Goal: Information Seeking & Learning: Learn about a topic

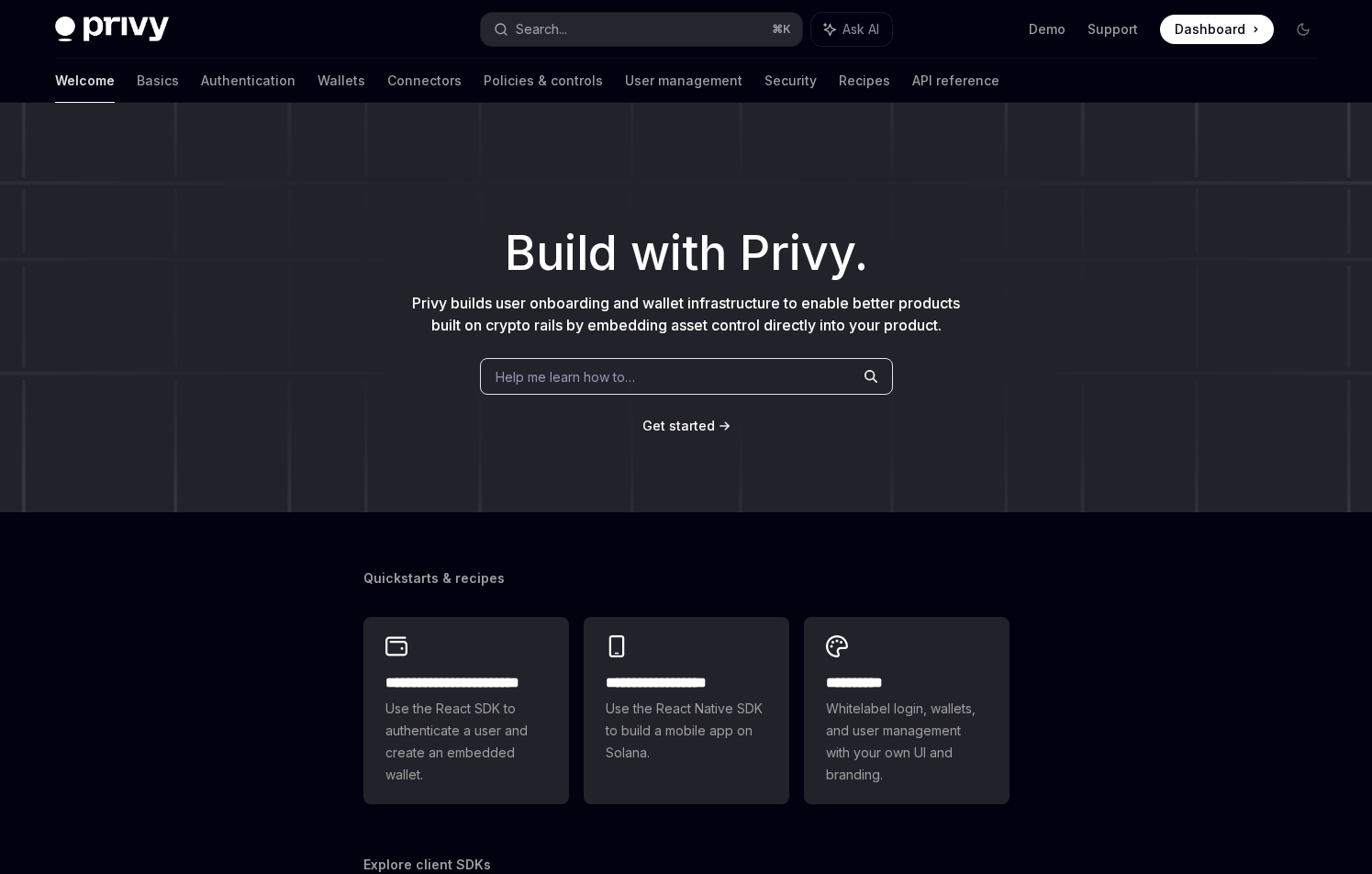
click at [912, 84] on link "API reference" at bounding box center [955, 81] width 87 height 44
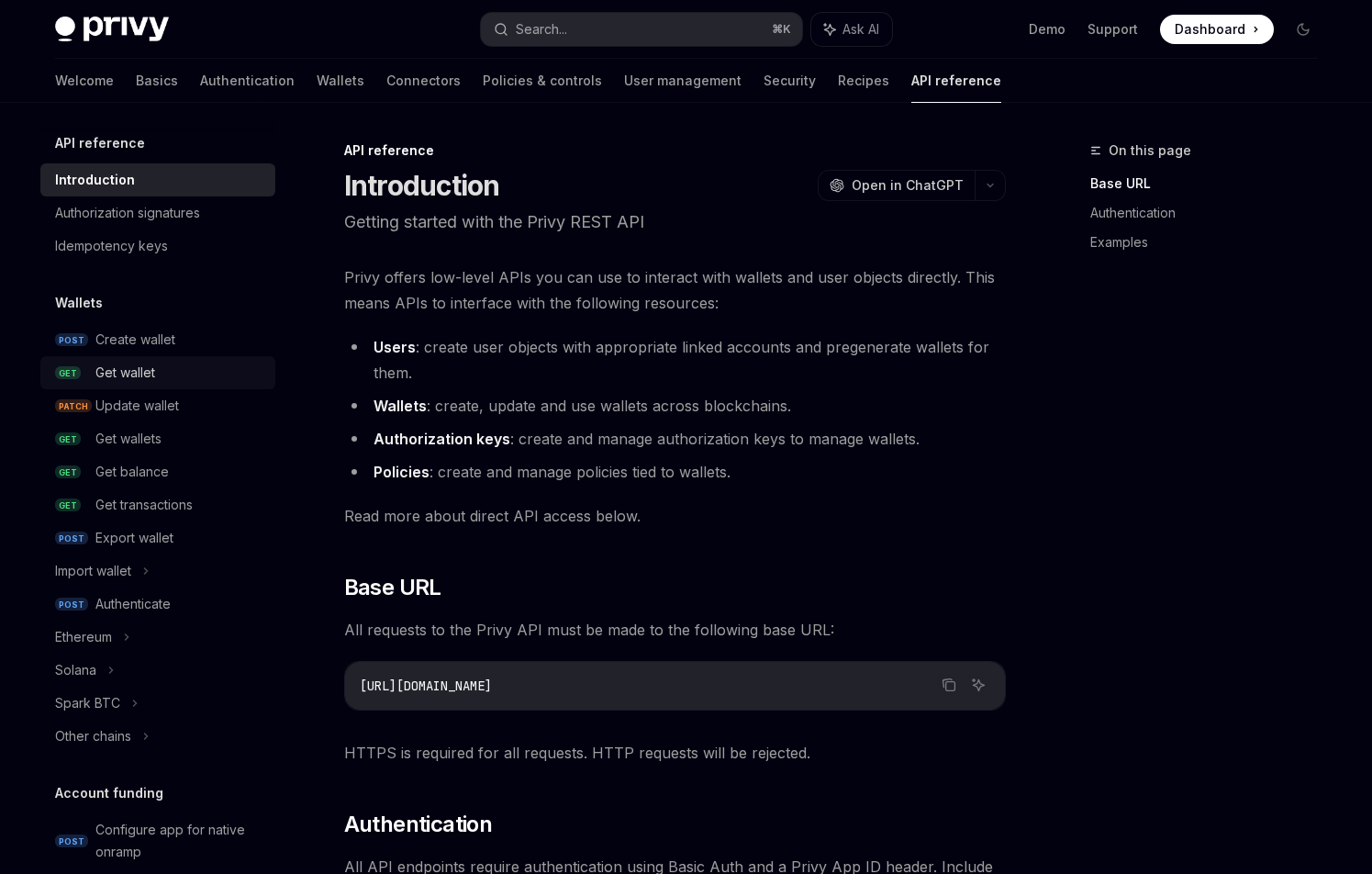
click at [128, 379] on div "Get wallet" at bounding box center [125, 373] width 60 height 22
click at [137, 371] on div "Get wallet" at bounding box center [125, 373] width 60 height 22
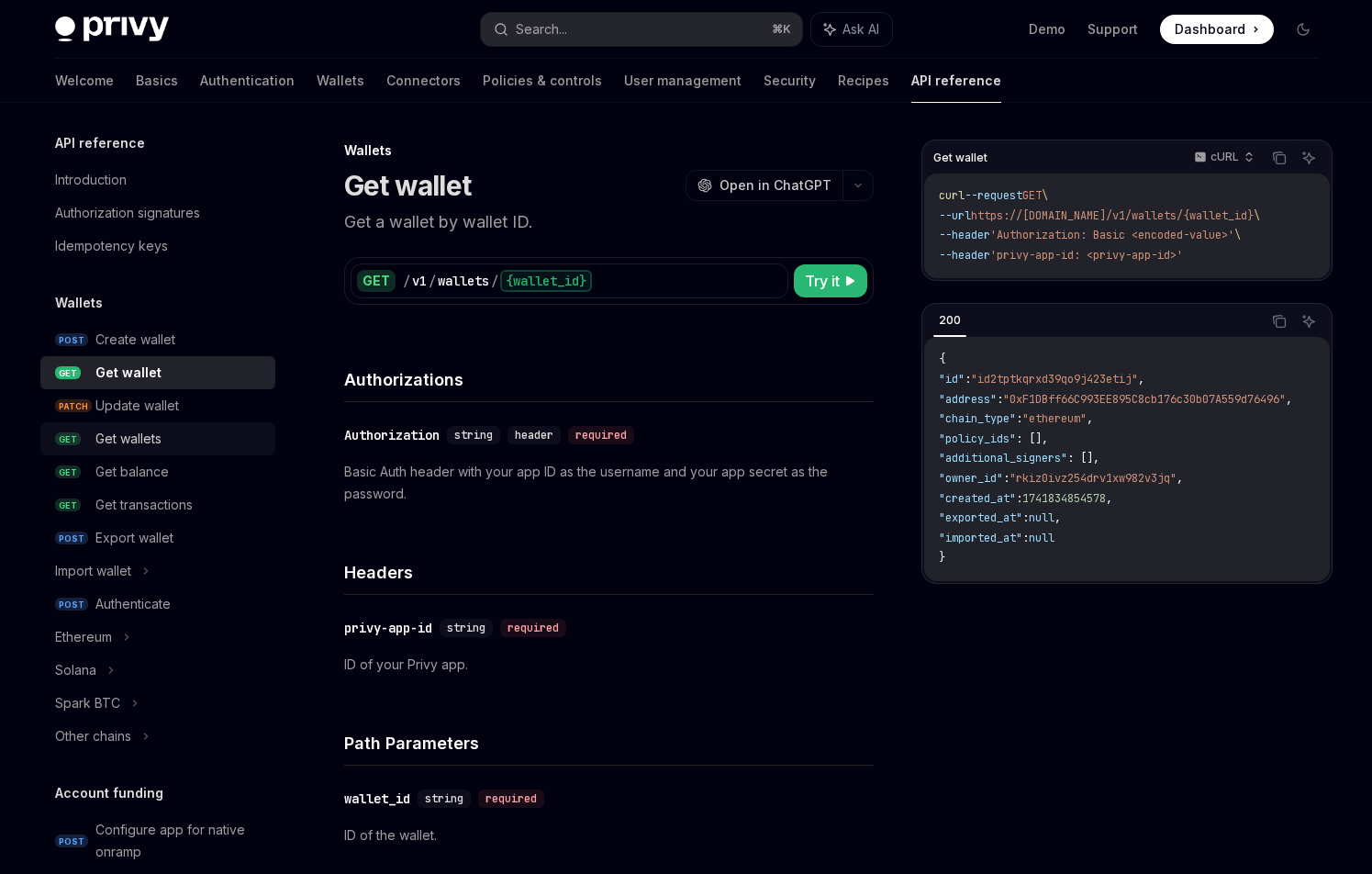
click at [157, 433] on div "Get wallets" at bounding box center [128, 439] width 66 height 22
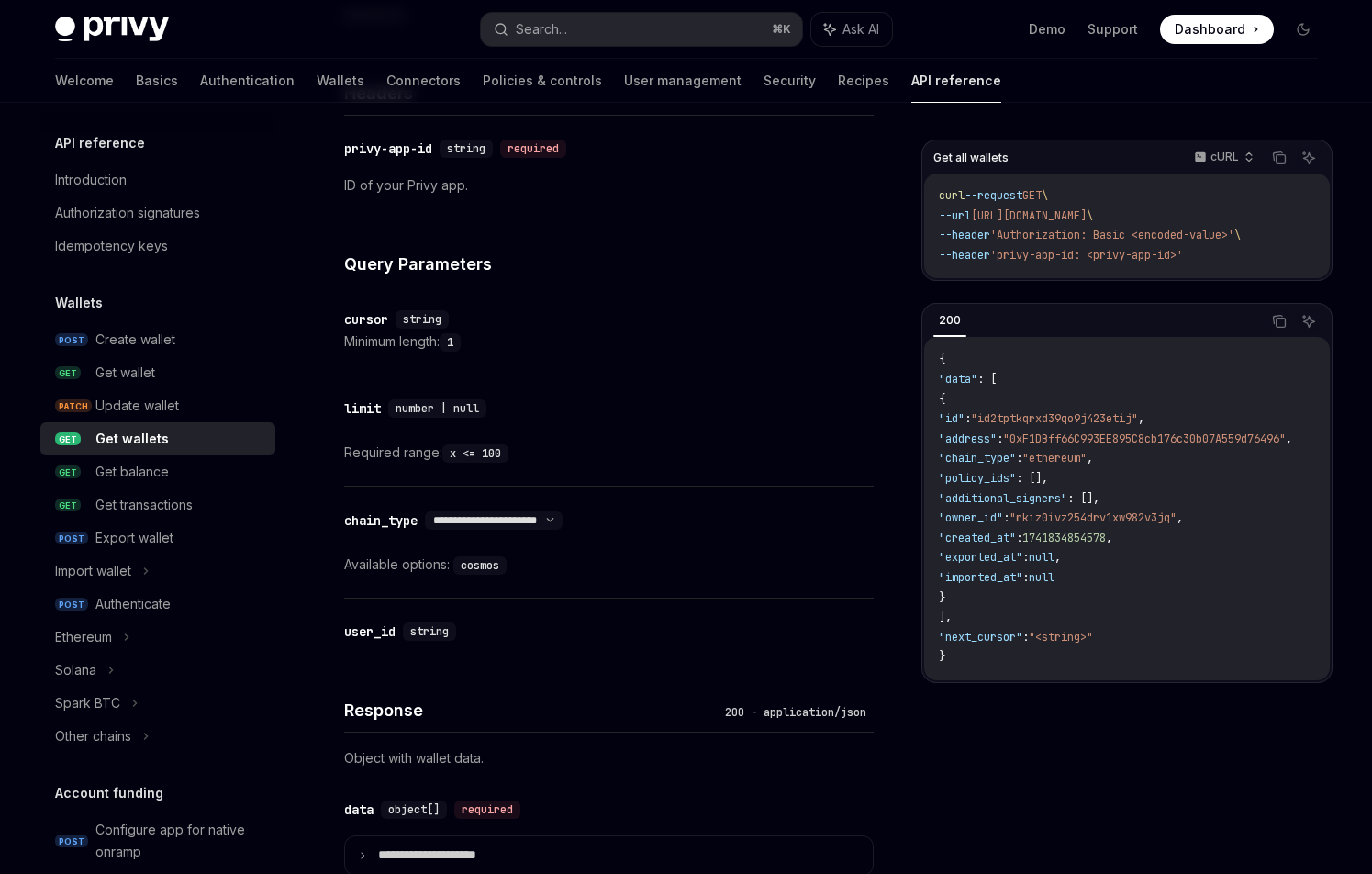
scroll to position [527, 0]
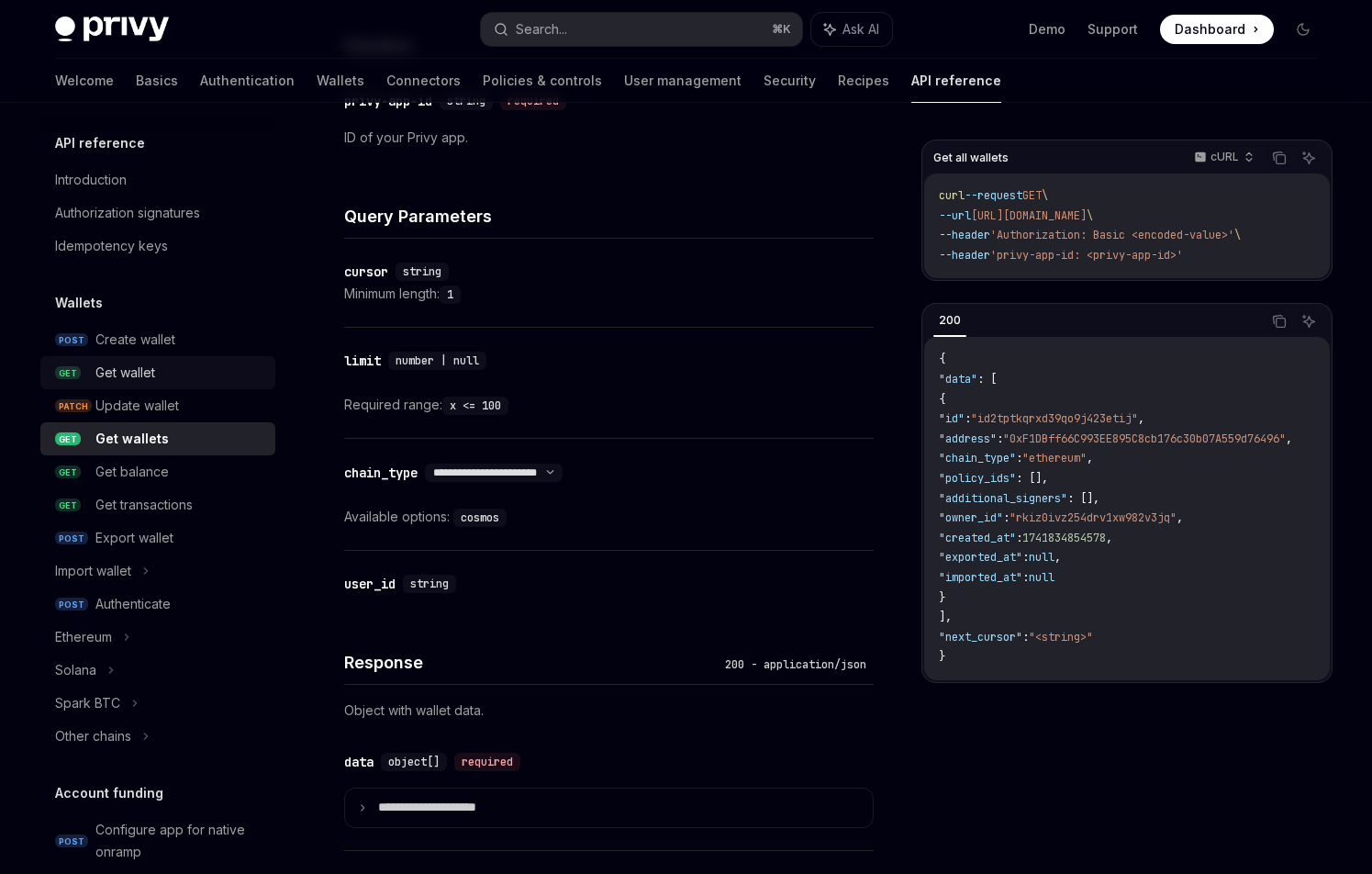
click at [118, 379] on div "Get wallet" at bounding box center [125, 373] width 60 height 22
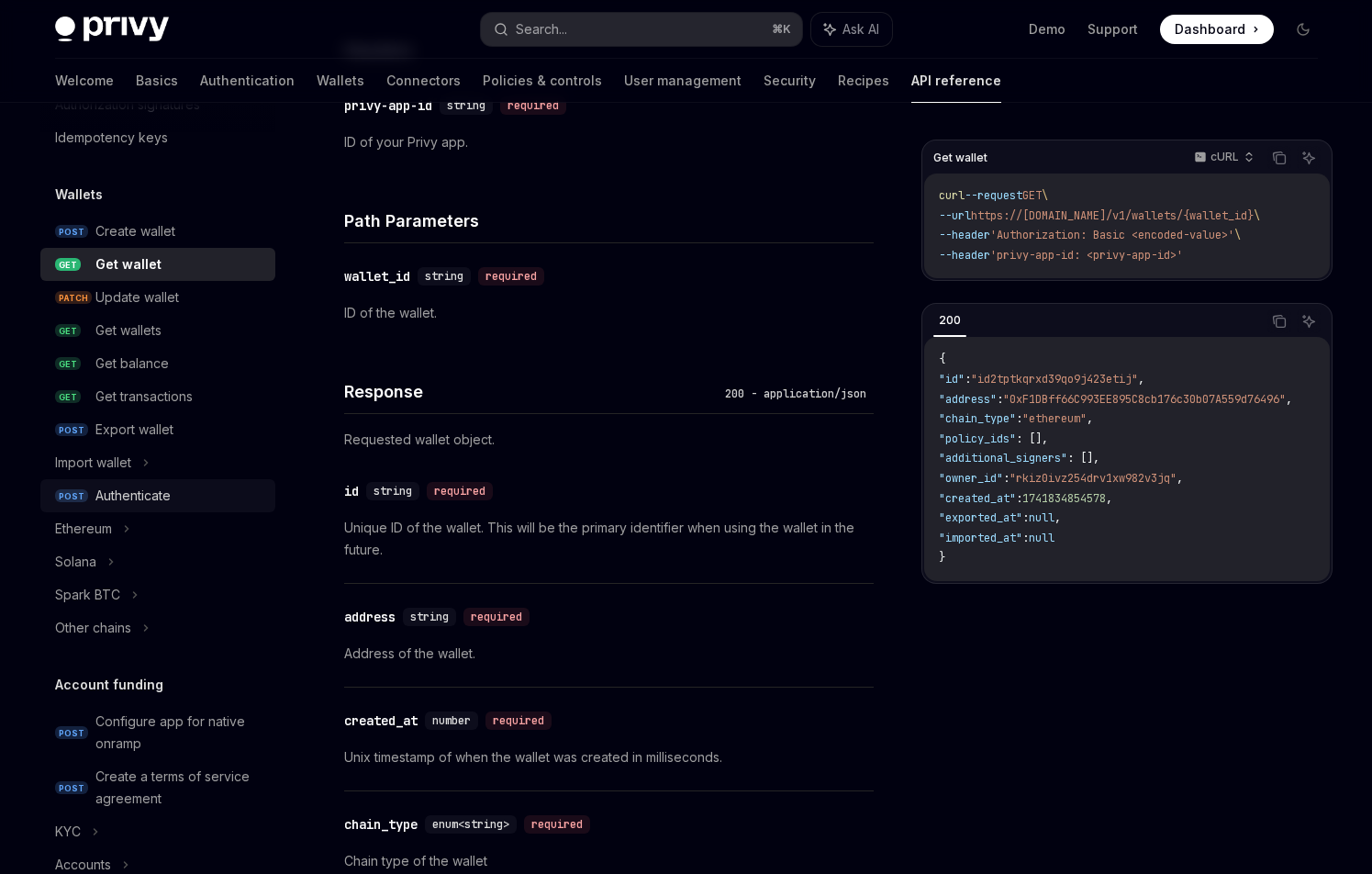
scroll to position [107, 0]
click at [144, 372] on div "Get balance" at bounding box center [131, 364] width 73 height 22
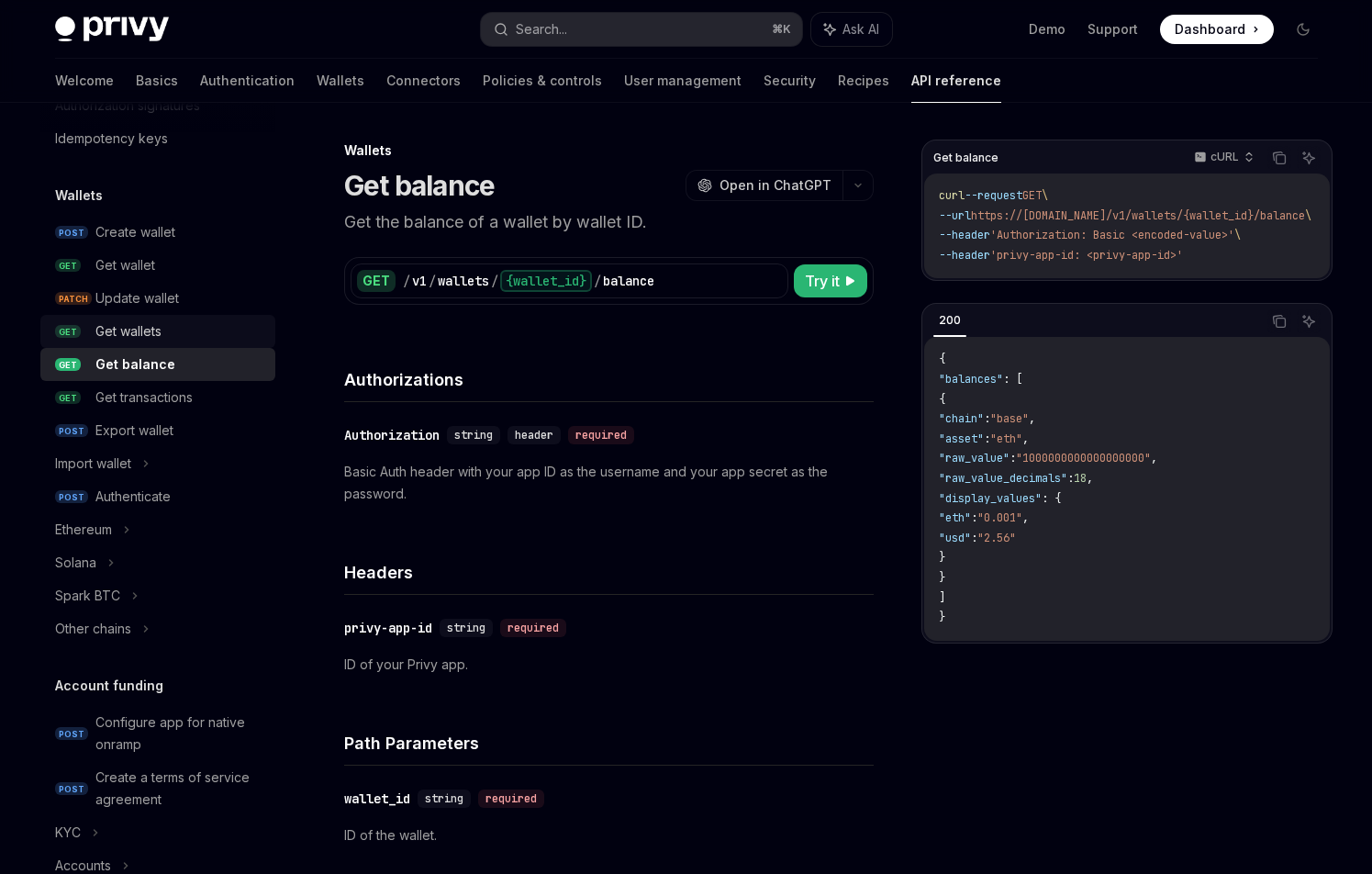
click at [156, 339] on div "Get wallets" at bounding box center [128, 331] width 66 height 22
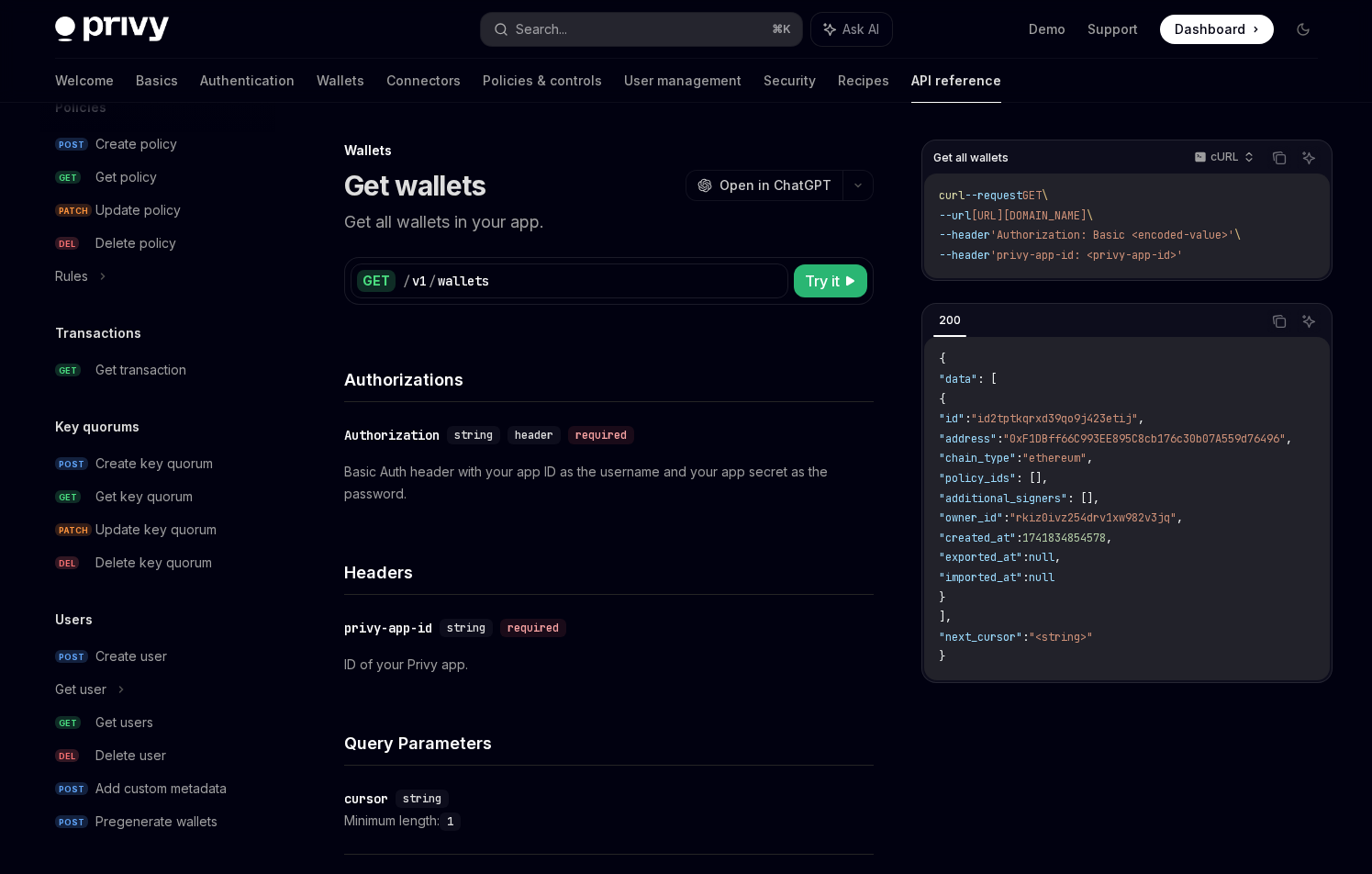
scroll to position [1022, 0]
click at [139, 719] on div "Get users" at bounding box center [124, 721] width 58 height 22
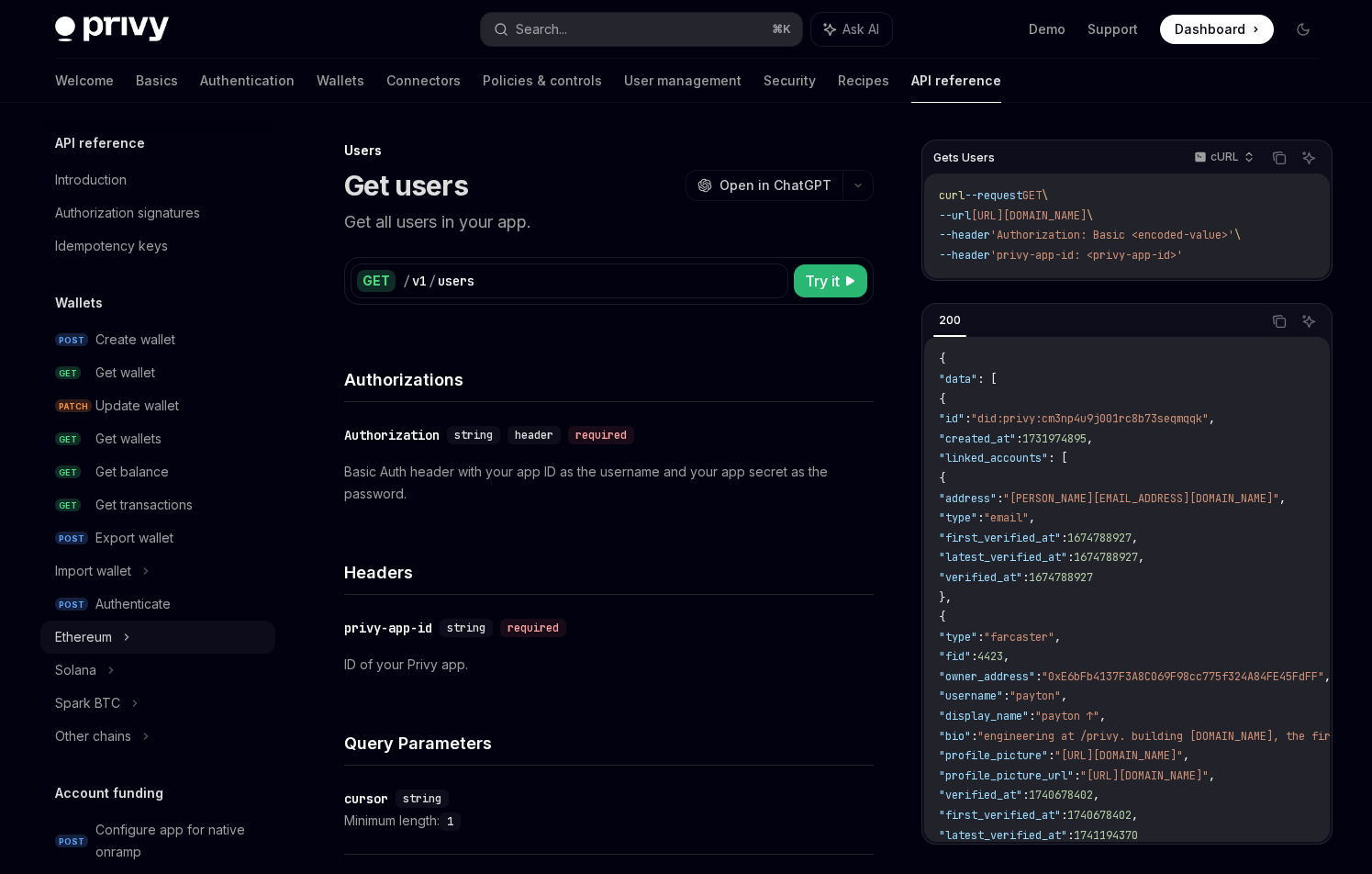
click at [99, 626] on div "Ethereum" at bounding box center [83, 637] width 57 height 22
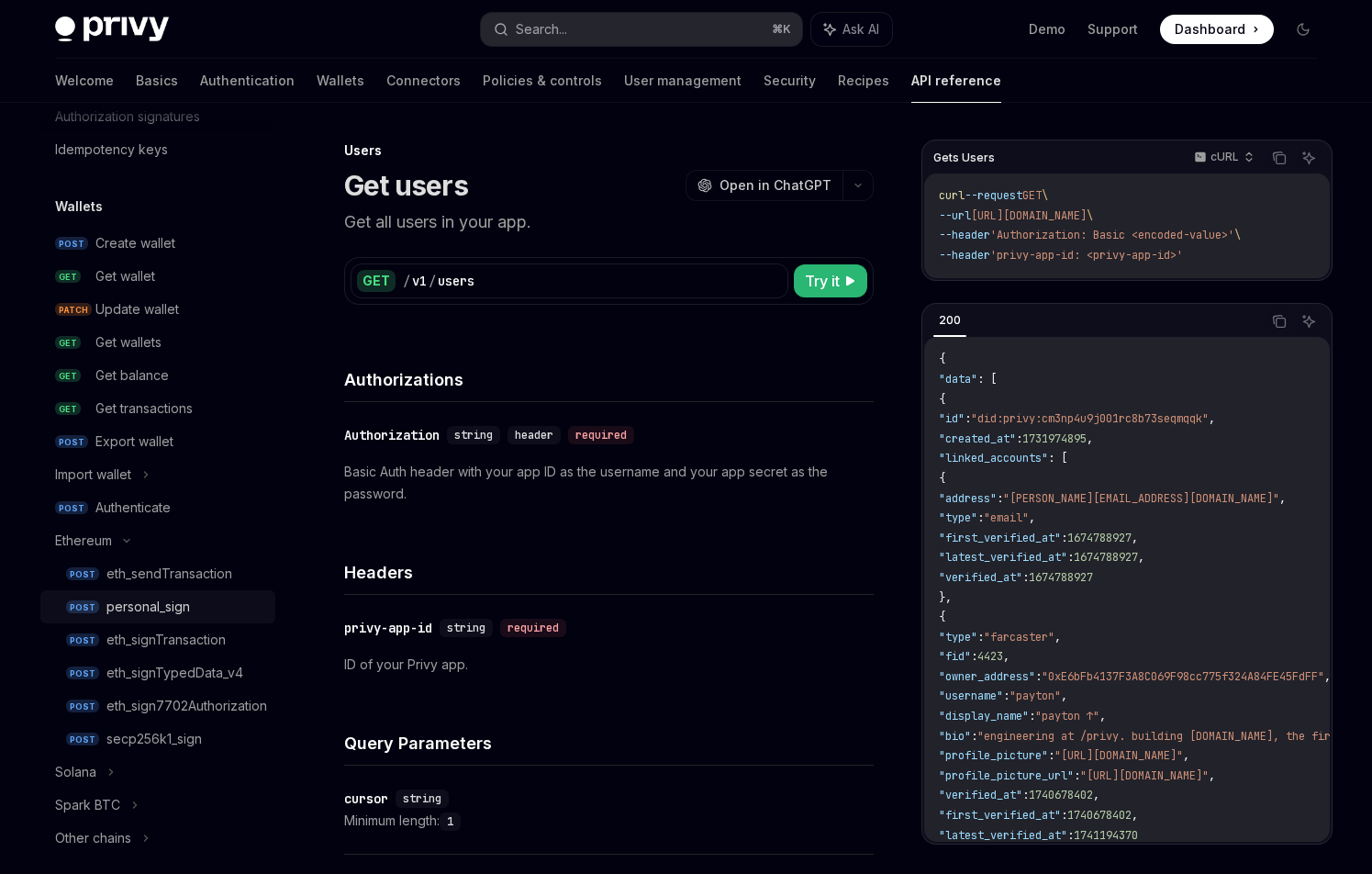
scroll to position [97, 0]
click at [121, 541] on icon at bounding box center [127, 539] width 22 height 7
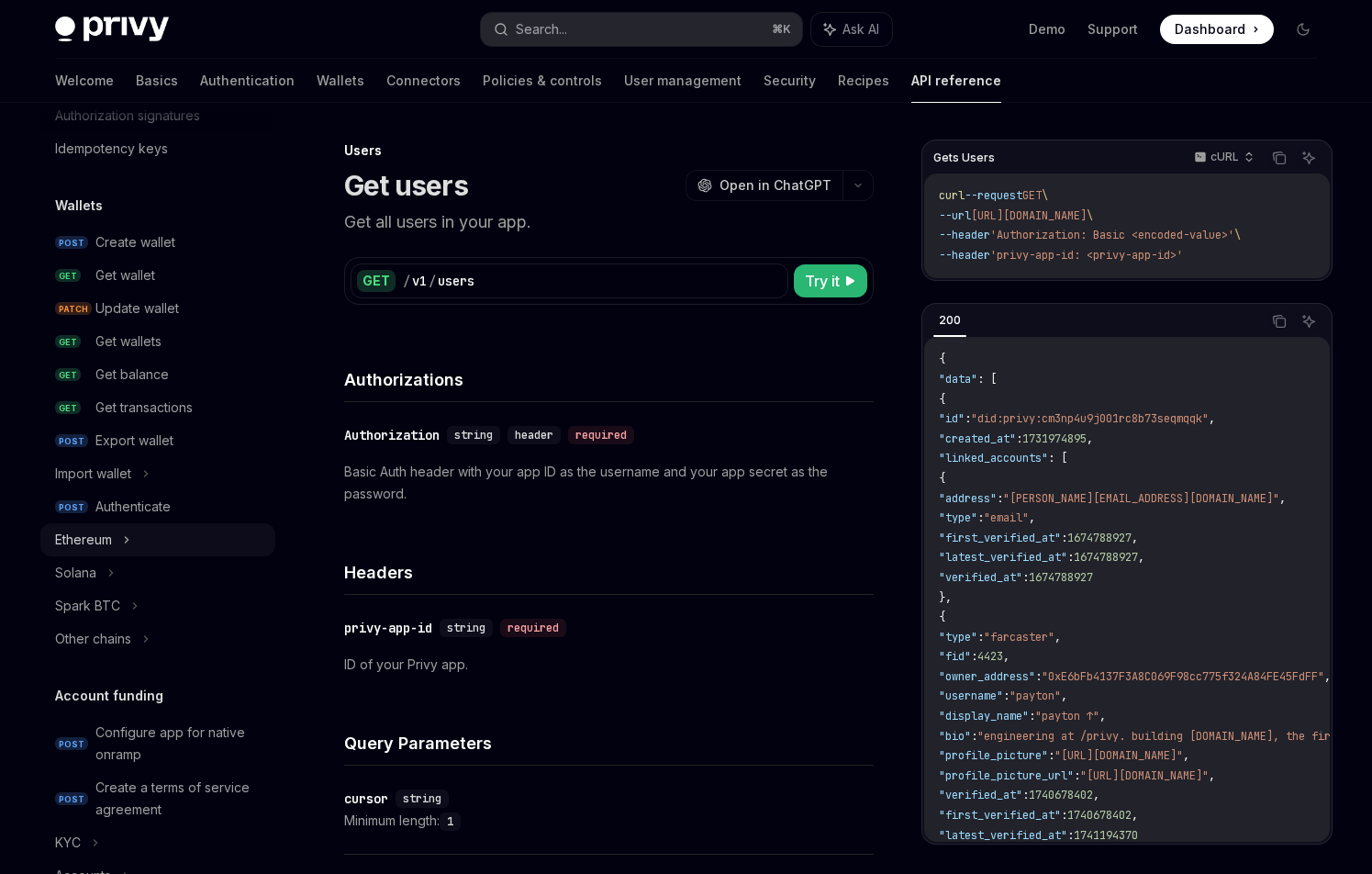
scroll to position [0, 0]
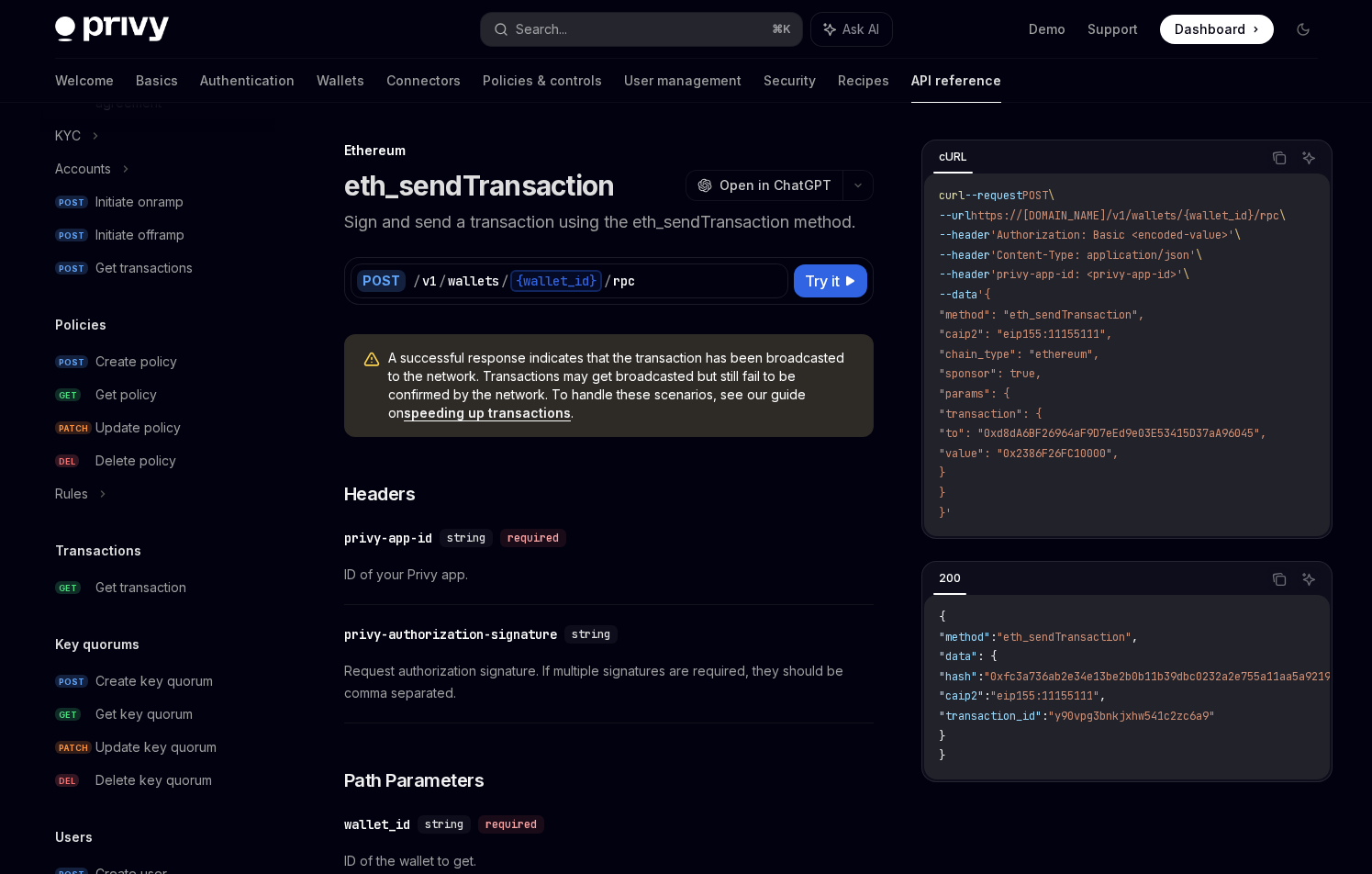
scroll to position [1001, 0]
click at [165, 588] on div "Get transaction" at bounding box center [140, 588] width 91 height 22
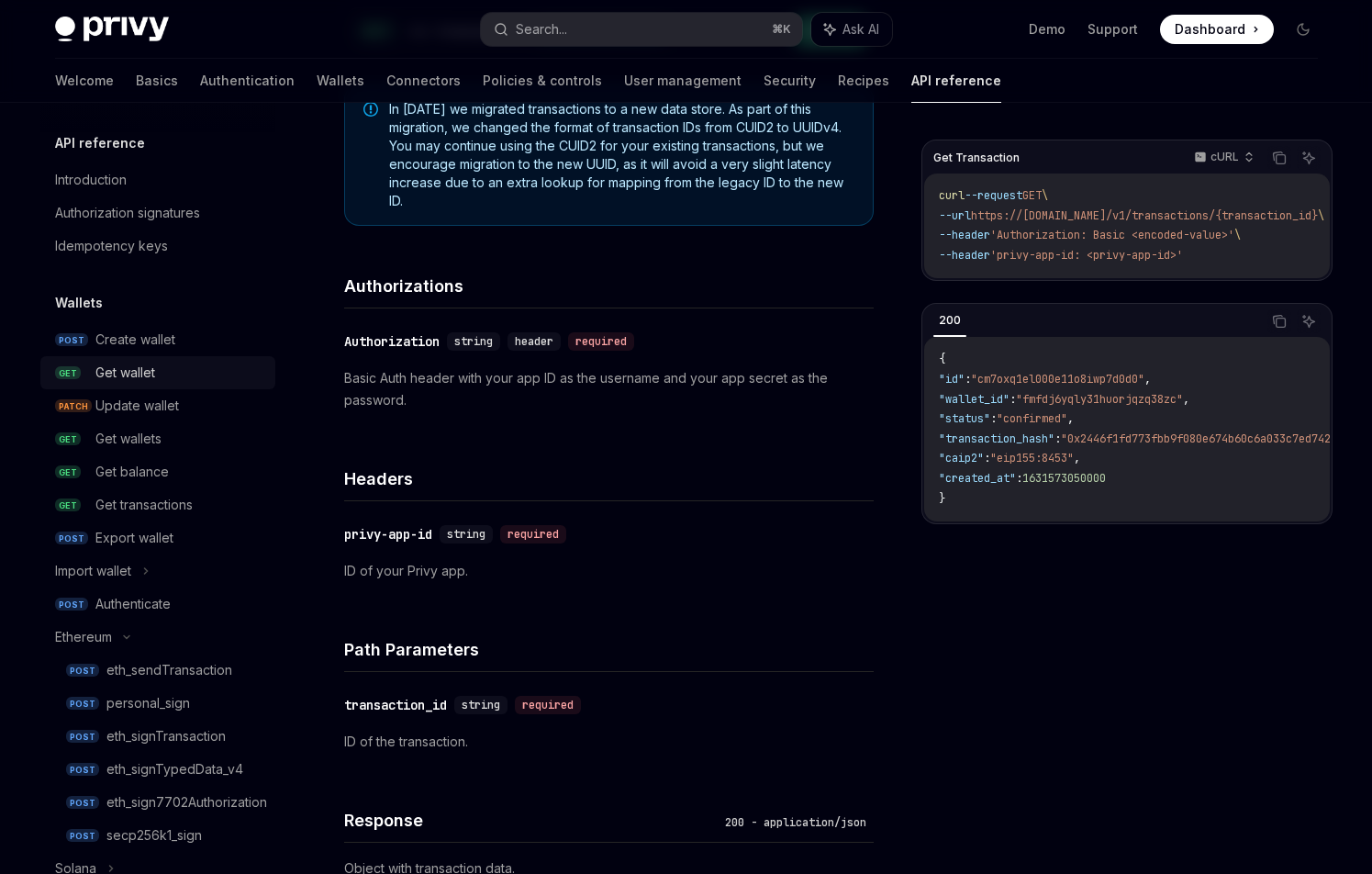
click at [117, 386] on link "GET Get wallet" at bounding box center [157, 372] width 235 height 33
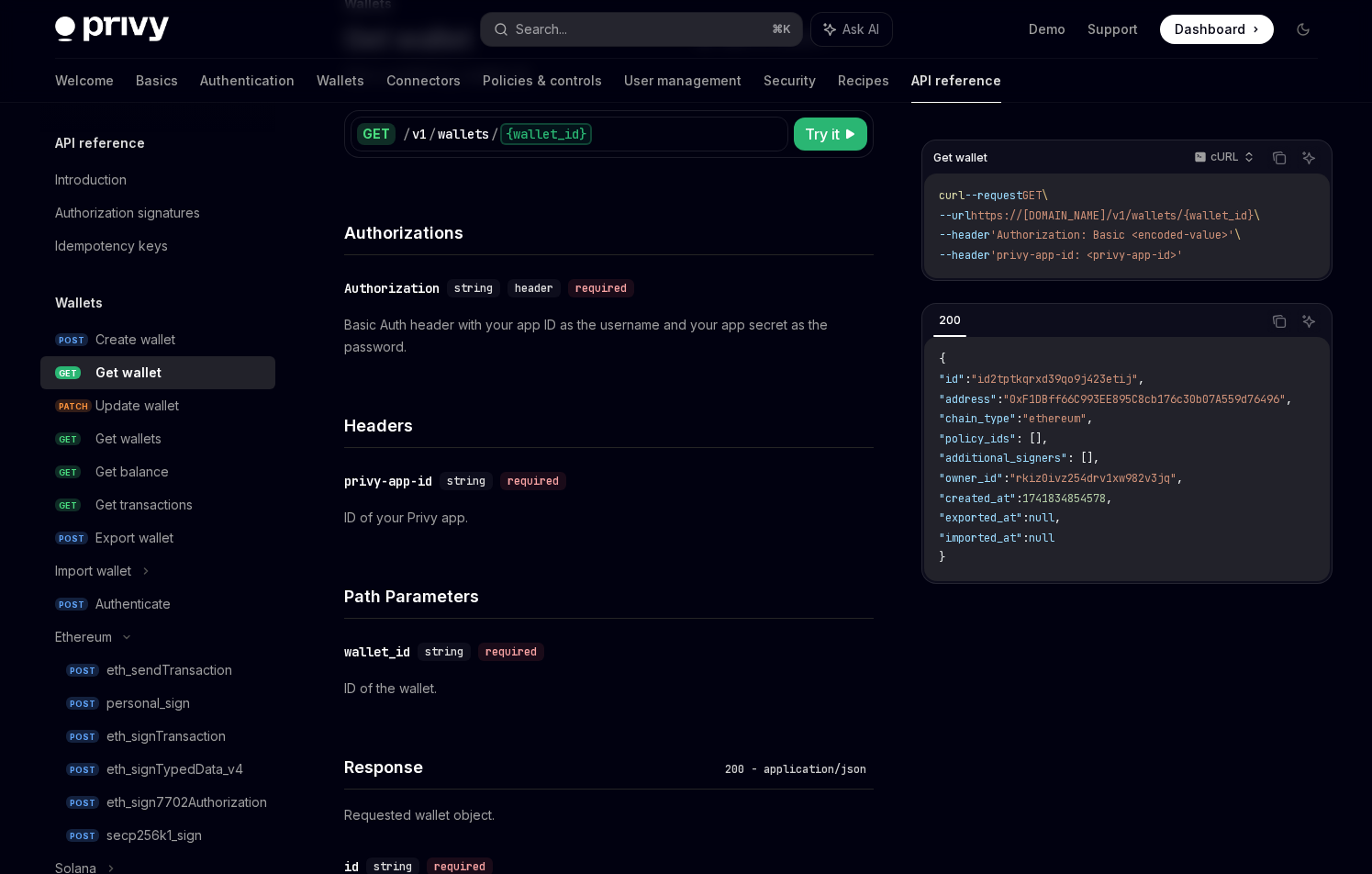
scroll to position [151, 0]
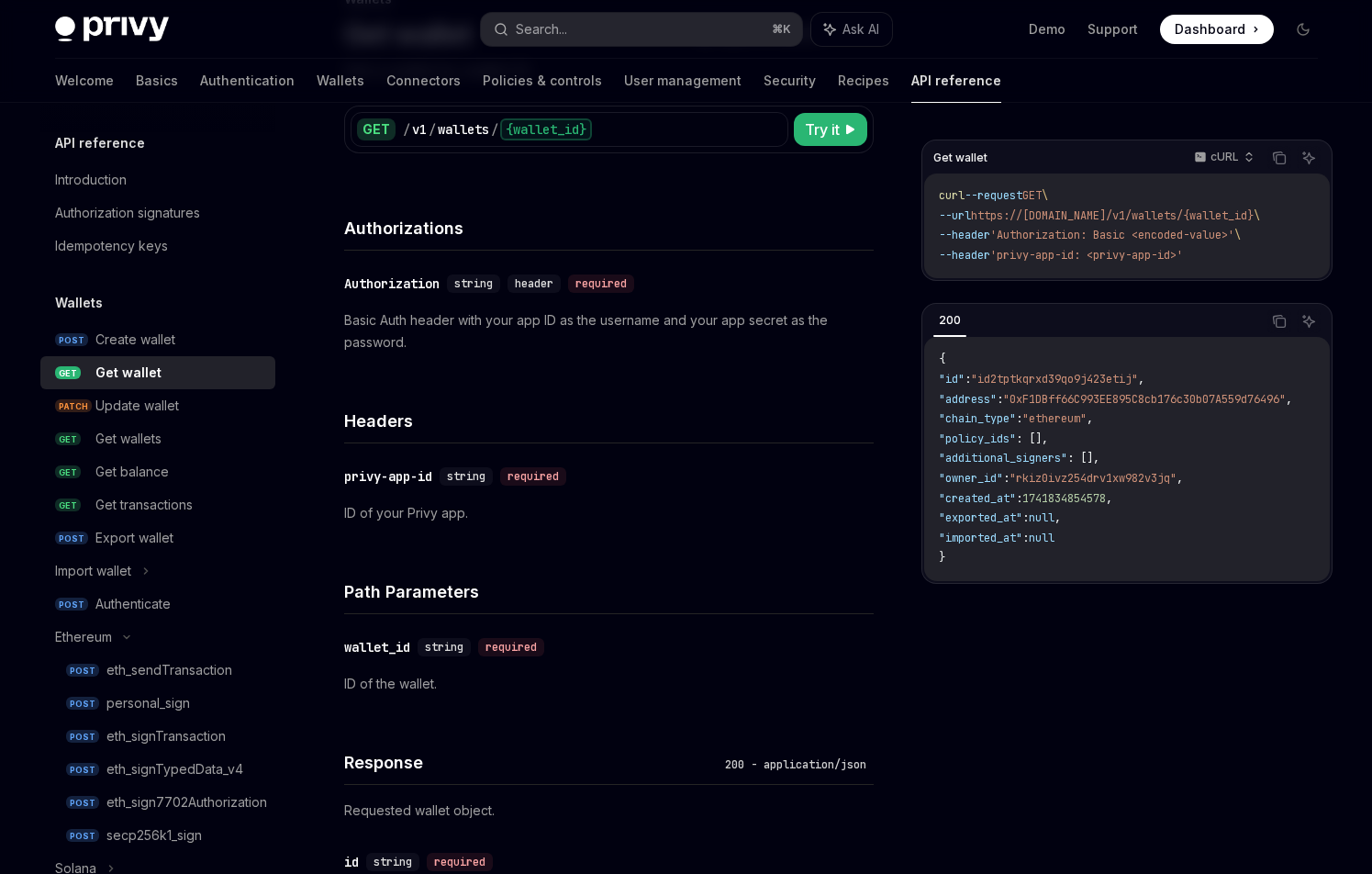
click at [400, 690] on p "ID of the wallet." at bounding box center [608, 684] width 529 height 22
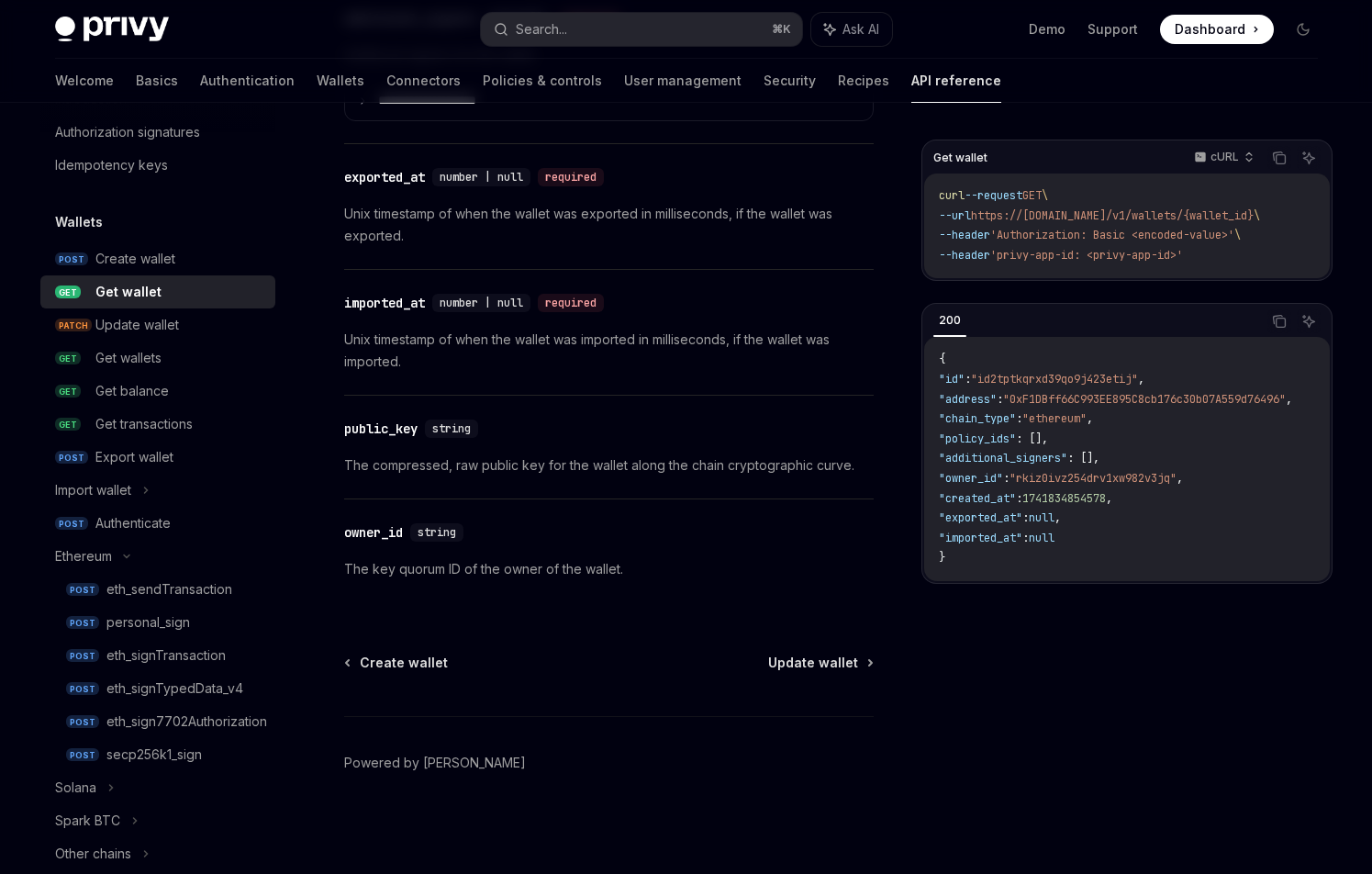
scroll to position [30, 0]
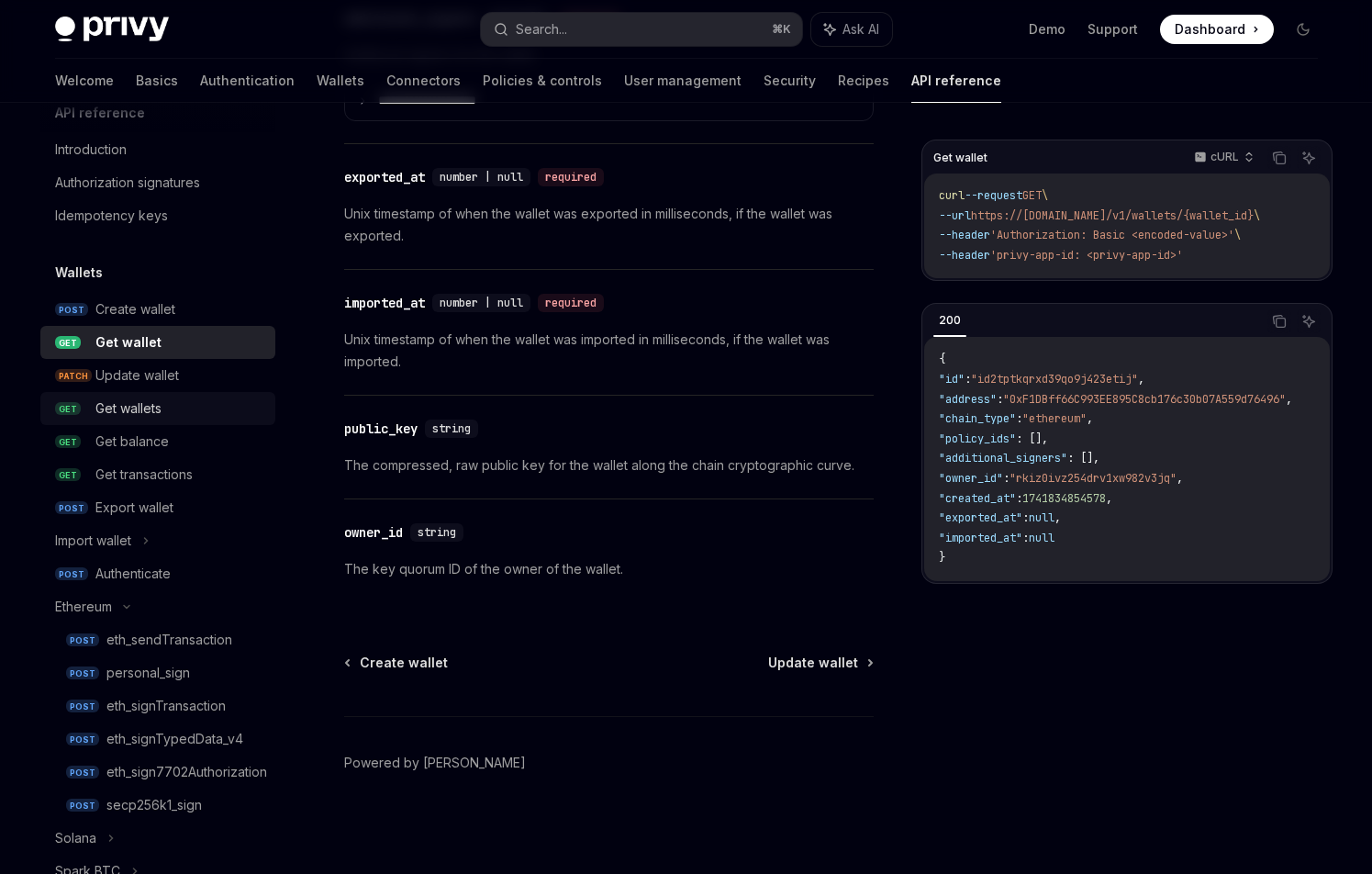
click at [150, 407] on div "Get wallets" at bounding box center [128, 408] width 66 height 22
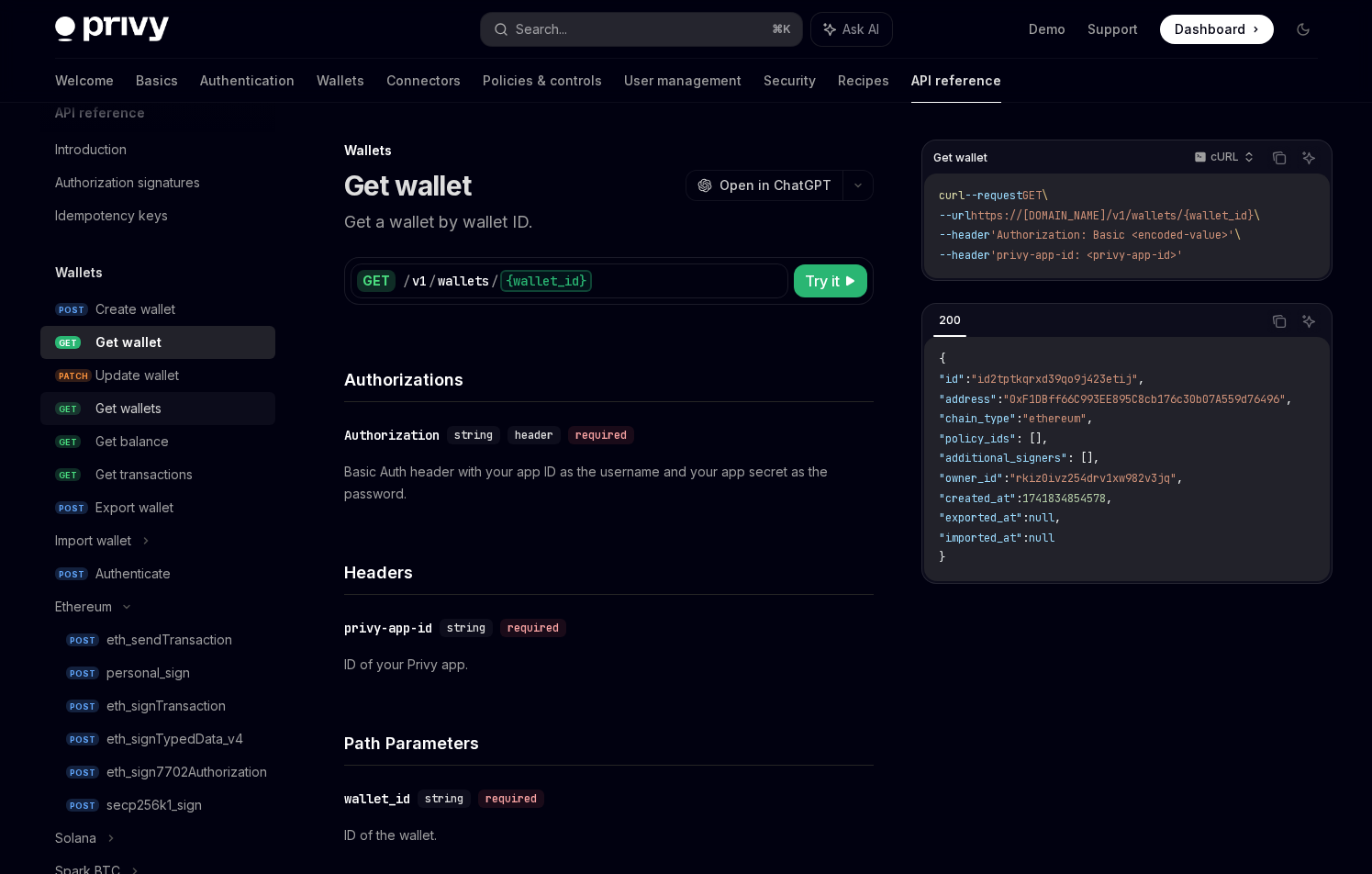
type textarea "*"
